Goal: Task Accomplishment & Management: Complete application form

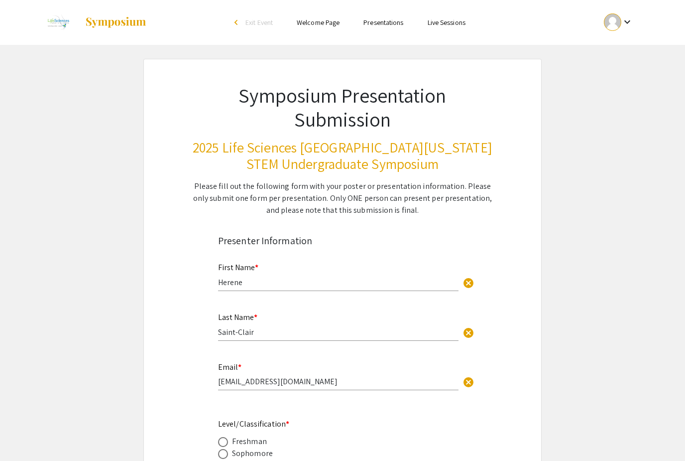
select select "custom"
click at [631, 21] on mat-icon "keyboard_arrow_down" at bounding box center [627, 22] width 12 height 12
click at [607, 87] on button "Sign out" at bounding box center [624, 97] width 61 height 24
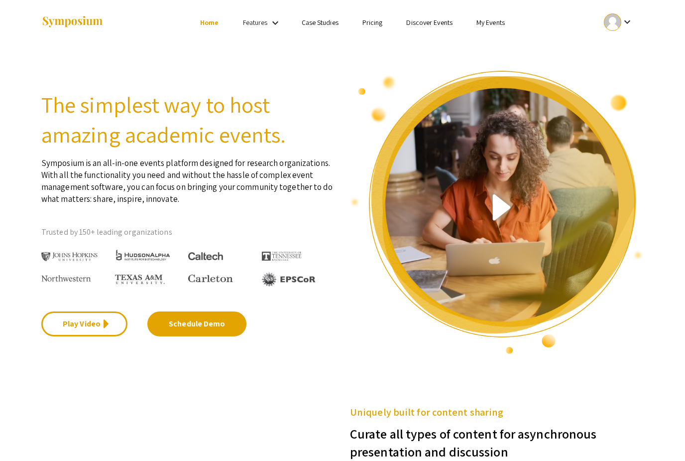
click at [607, 83] on div at bounding box center [497, 212] width 309 height 285
click at [616, 30] on ul "Login Sign Up" at bounding box center [544, 22] width 199 height 45
click at [583, 25] on link "Login" at bounding box center [579, 22] width 16 height 9
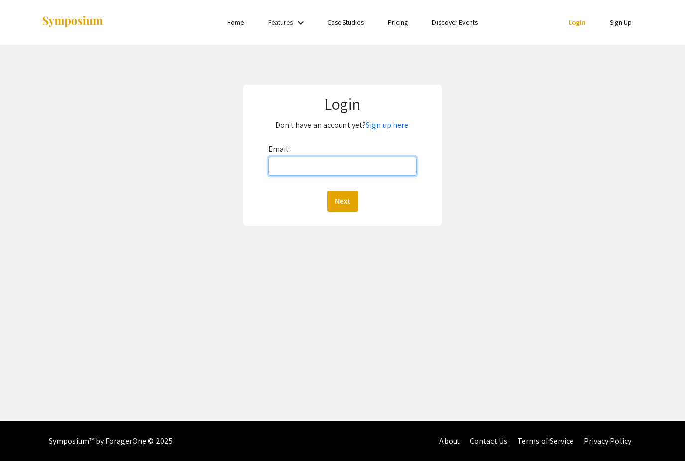
click at [321, 158] on input "Email:" at bounding box center [342, 166] width 148 height 19
type input "[EMAIL_ADDRESS][DOMAIN_NAME]"
click at [342, 201] on button "Next" at bounding box center [342, 201] width 31 height 21
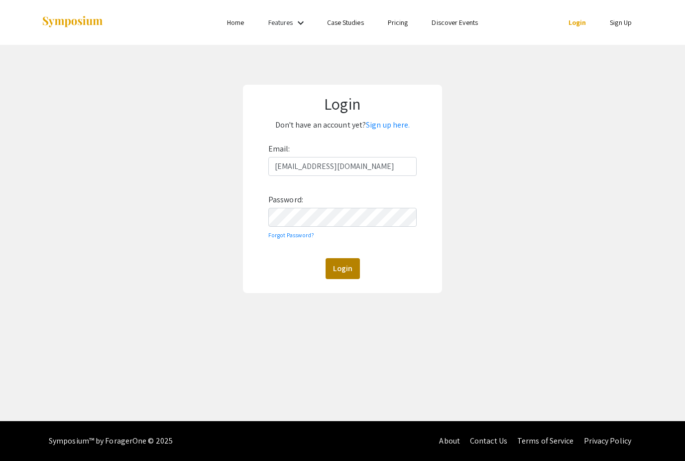
click at [342, 259] on button "Login" at bounding box center [343, 268] width 34 height 21
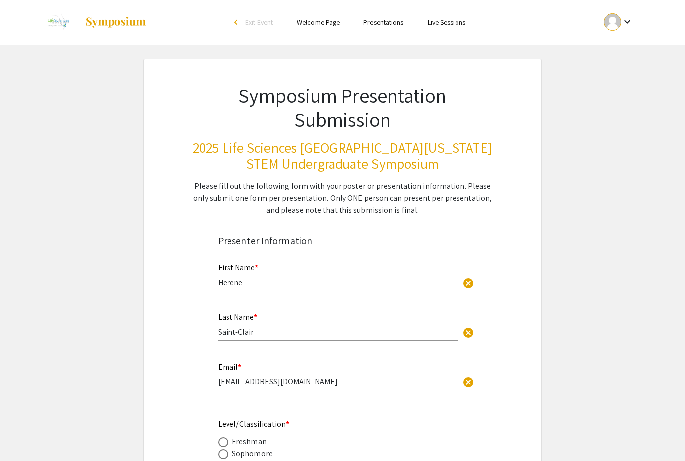
select select "custom"
type input "0"
select select "custom"
type input "1"
select select "auto"
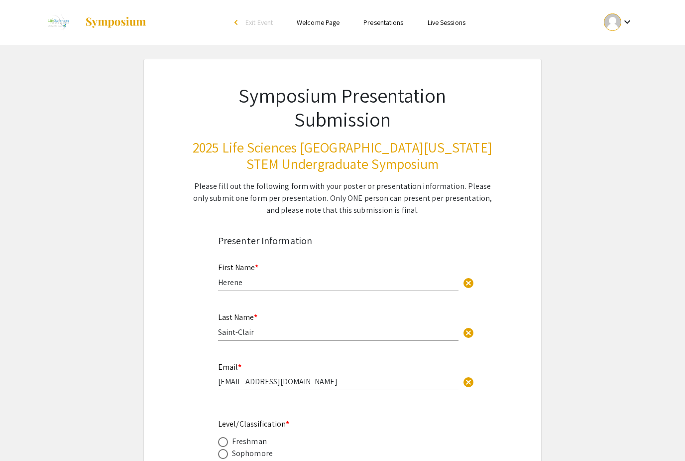
click at [631, 23] on mat-icon "keyboard_arrow_down" at bounding box center [627, 22] width 12 height 12
click at [617, 73] on button "My Submissions" at bounding box center [624, 73] width 61 height 24
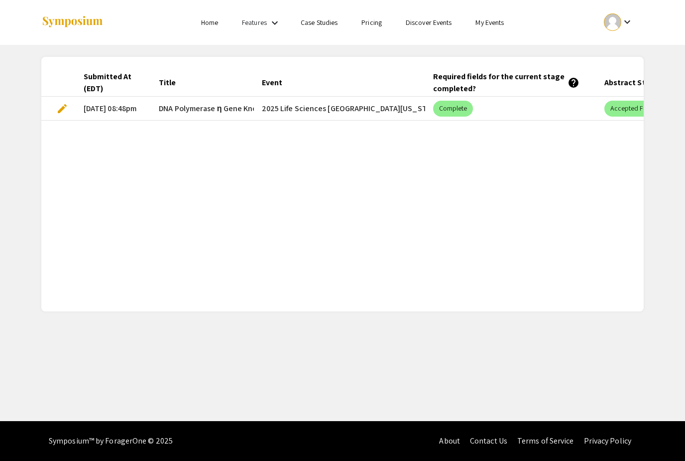
click at [62, 109] on span "edit" at bounding box center [62, 109] width 12 height 12
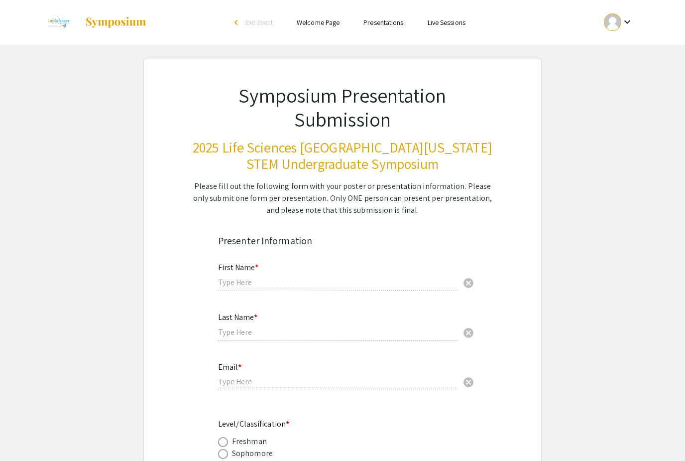
type input "Herene"
type input "Saint-Clair"
type input "[EMAIL_ADDRESS][DOMAIN_NAME]"
radio input "true"
type input "Biological Sciences/Department of Chemistry and Biochemistry"
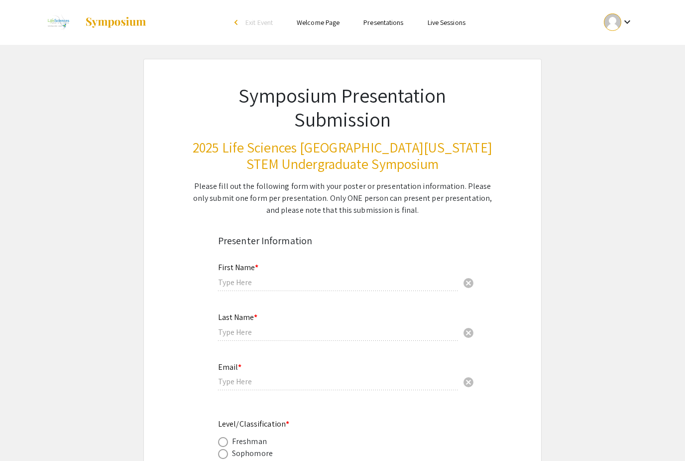
radio input "true"
type input "[PERSON_NAME], [PERSON_NAME]"
radio input "true"
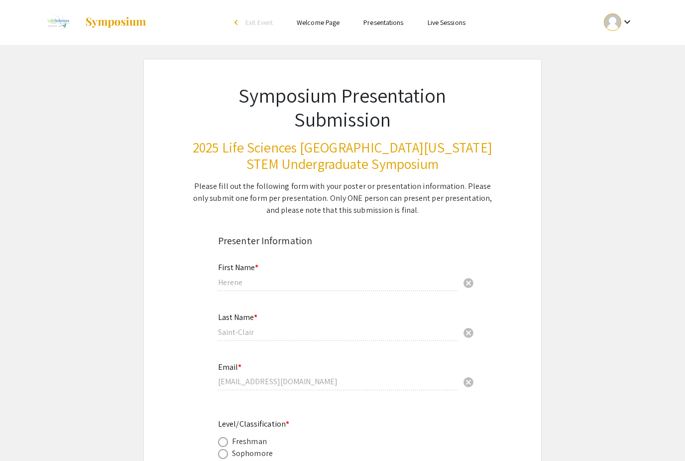
select select "custom"
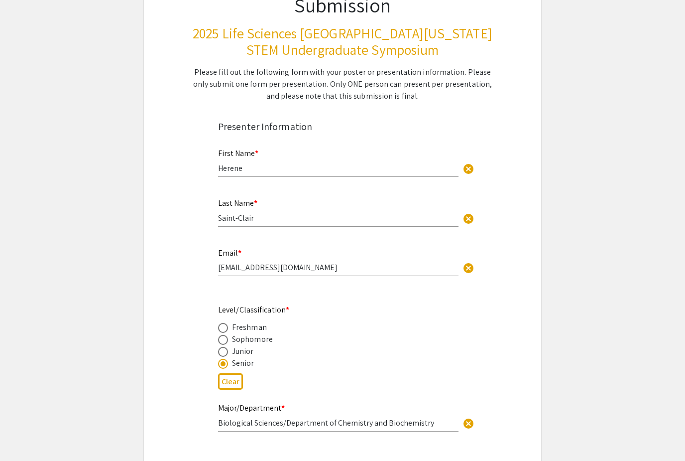
type input "1"
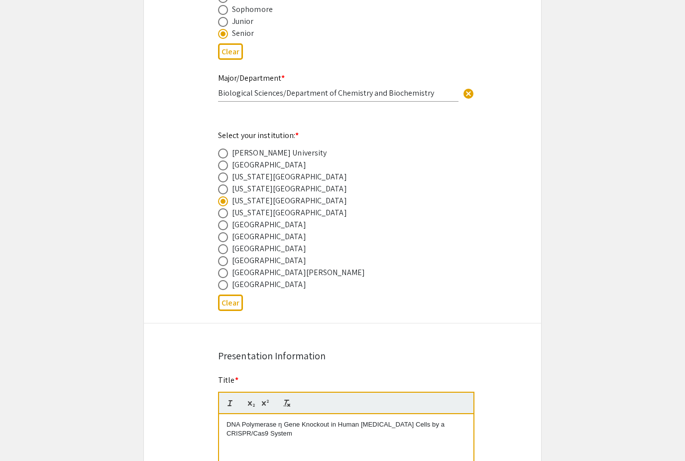
select select "auto"
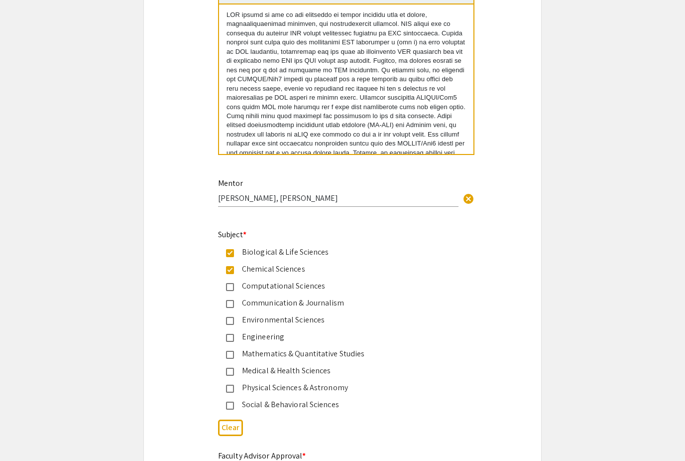
scroll to position [1050, 0]
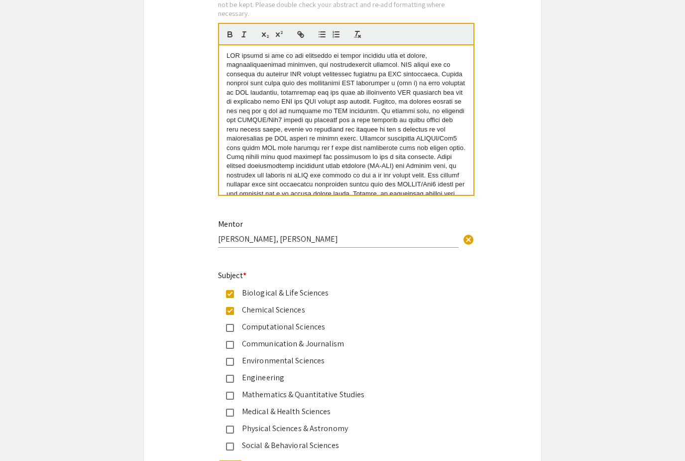
click at [292, 121] on p at bounding box center [347, 152] width 240 height 202
click at [629, 124] on app-edit-presentation "Symposium Presentation Submission 2025 Life Sciences [GEOGRAPHIC_DATA][US_STATE…" at bounding box center [342, 88] width 685 height 2158
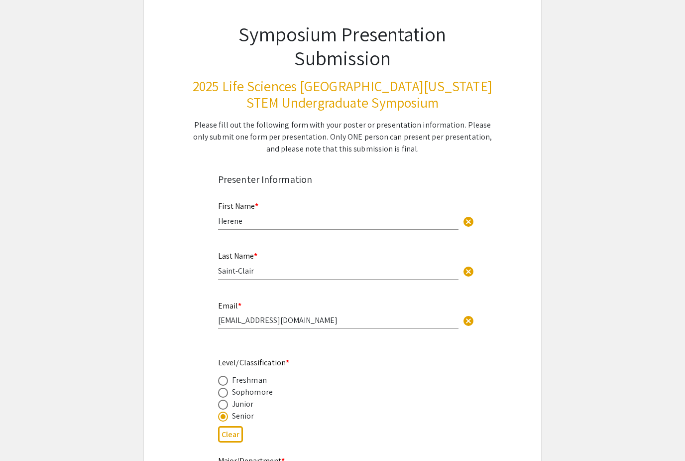
scroll to position [0, 0]
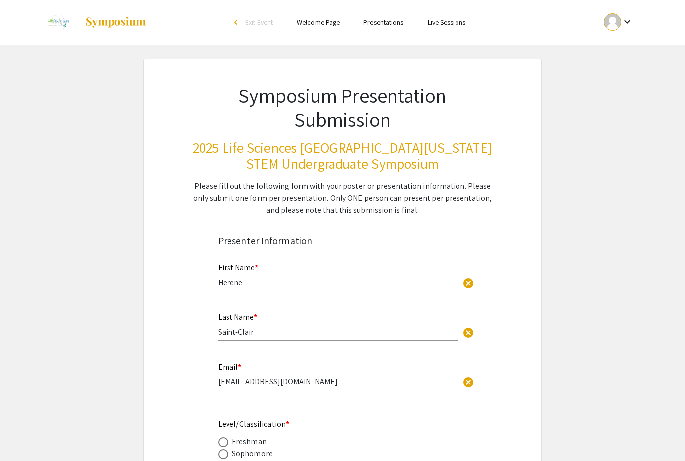
click at [618, 26] on div at bounding box center [612, 21] width 17 height 17
click at [602, 74] on button "My Submissions" at bounding box center [624, 73] width 61 height 24
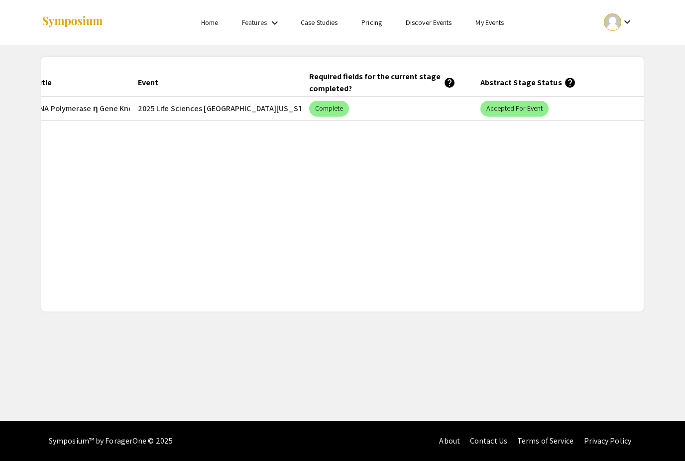
scroll to position [0, 124]
